Goal: Task Accomplishment & Management: Manage account settings

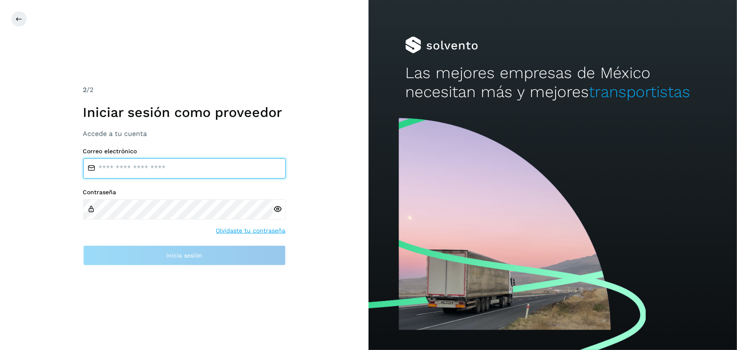
click at [183, 169] on input "email" at bounding box center [184, 168] width 203 height 20
type input "**********"
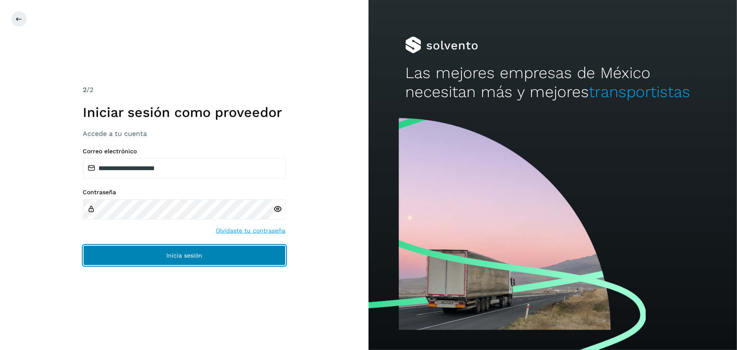
click at [171, 257] on span "Inicia sesión" at bounding box center [184, 255] width 36 height 6
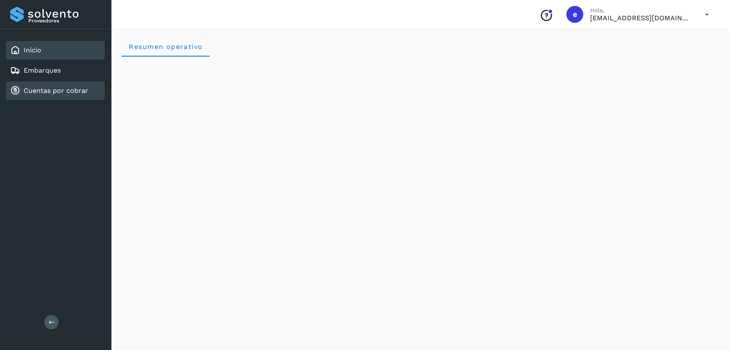
click at [54, 84] on div "Cuentas por cobrar" at bounding box center [55, 90] width 99 height 19
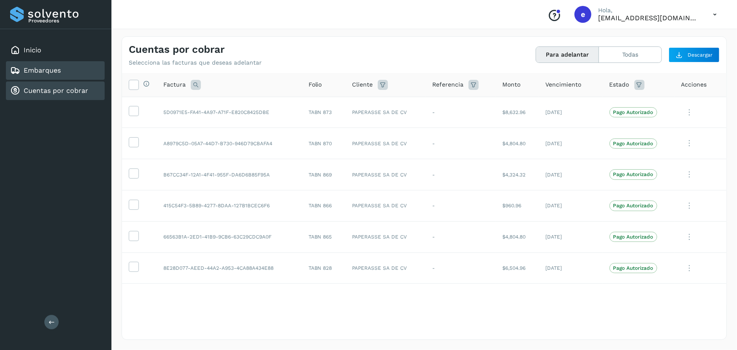
click at [59, 70] on link "Embarques" at bounding box center [42, 70] width 37 height 8
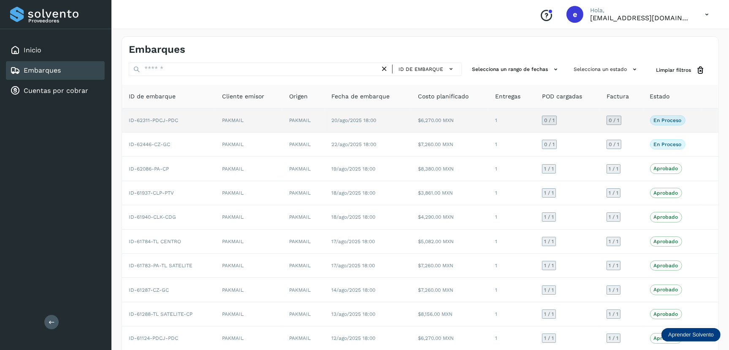
click at [515, 122] on td "1" at bounding box center [511, 120] width 47 height 24
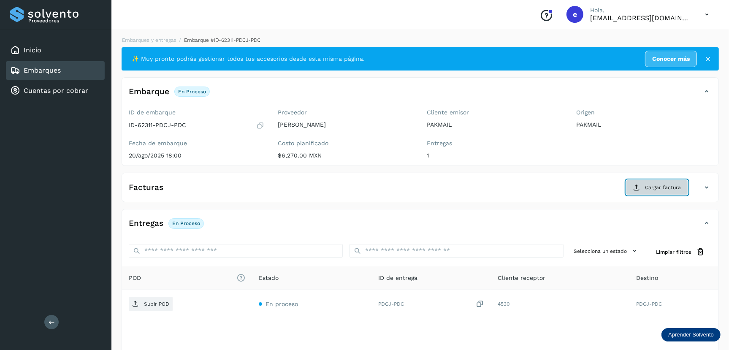
click at [656, 188] on span "Cargar factura" at bounding box center [663, 188] width 36 height 8
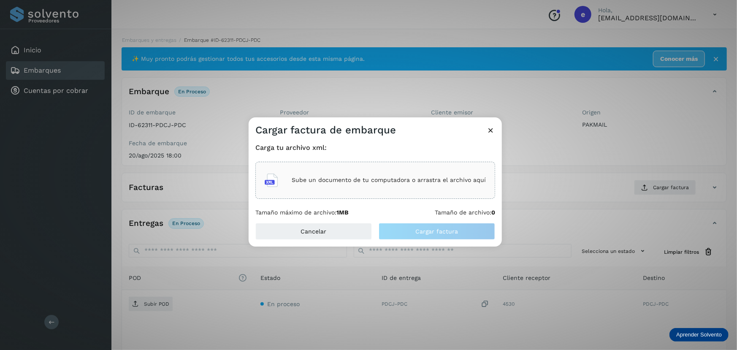
click at [418, 179] on p "Sube un documento de tu computadora o arrastra el archivo aquí" at bounding box center [389, 179] width 194 height 7
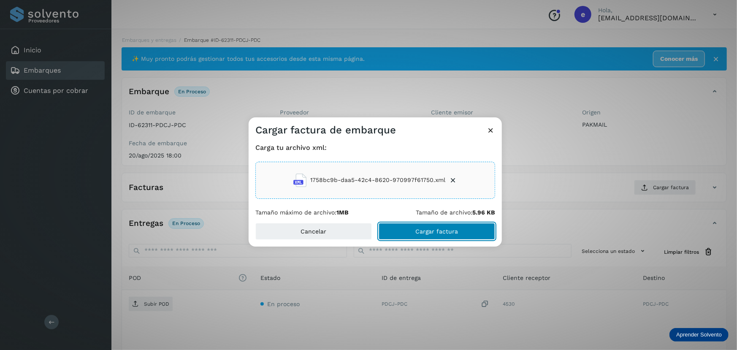
click at [444, 232] on span "Cargar factura" at bounding box center [437, 231] width 43 height 6
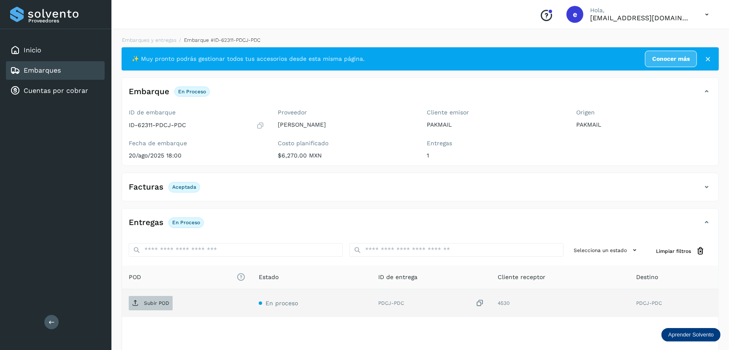
click at [157, 301] on p "Subir POD" at bounding box center [156, 303] width 25 height 6
click at [49, 65] on div "Embarques" at bounding box center [55, 70] width 99 height 19
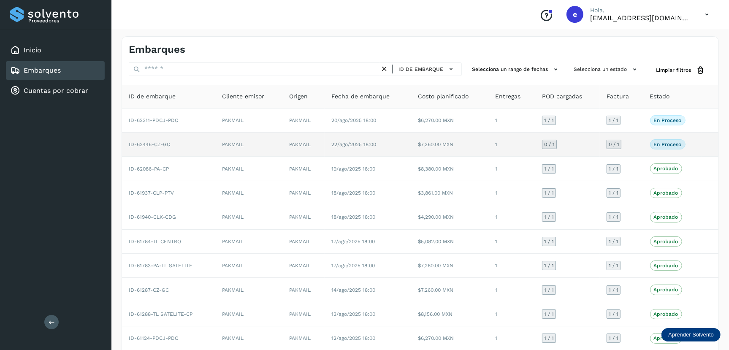
click at [534, 147] on td "1" at bounding box center [511, 145] width 47 height 24
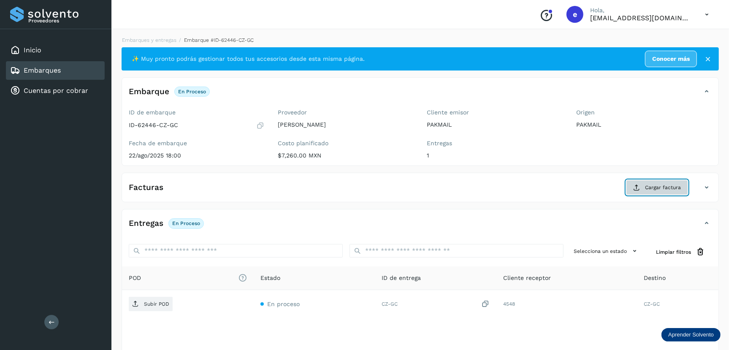
click at [662, 189] on span "Cargar factura" at bounding box center [663, 188] width 36 height 8
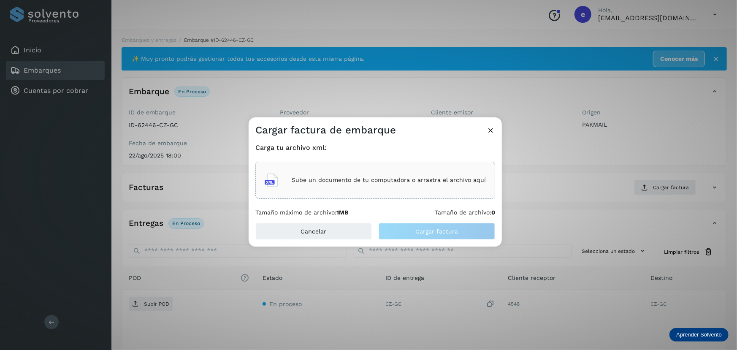
click at [432, 174] on div "Sube un documento de tu computadora o arrastra el archivo aquí" at bounding box center [375, 180] width 221 height 23
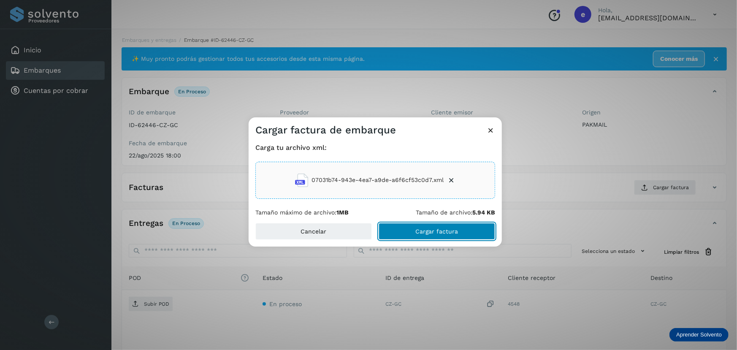
click at [426, 231] on span "Cargar factura" at bounding box center [437, 231] width 43 height 6
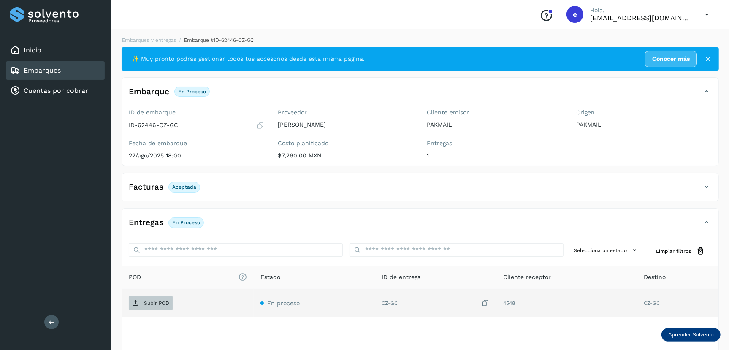
click at [162, 301] on p "Subir POD" at bounding box center [156, 303] width 25 height 6
click at [68, 70] on div "Embarques" at bounding box center [55, 70] width 99 height 19
